Goal: Task Accomplishment & Management: Manage account settings

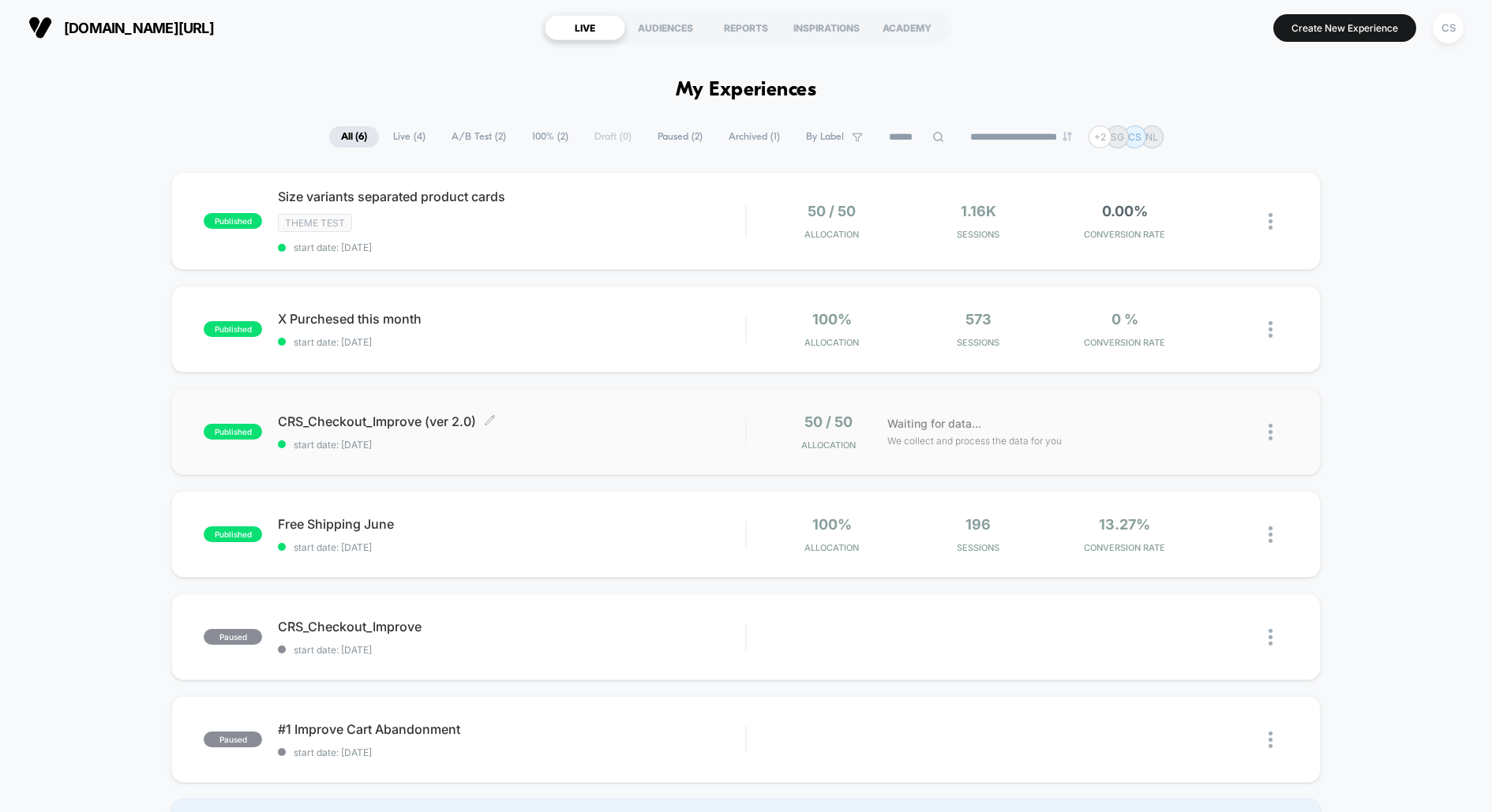
click at [389, 416] on span "CRS_Checkout_Improve (ver 2.0) Click to edit experience details" at bounding box center [512, 421] width 468 height 16
click at [421, 196] on span "Size variants separated product cards Click to edit experience details" at bounding box center [512, 196] width 468 height 16
click at [353, 311] on span "X Purchesed this month Click to edit experience details" at bounding box center [512, 318] width 468 height 16
